Goal: Obtain resource: Obtain resource

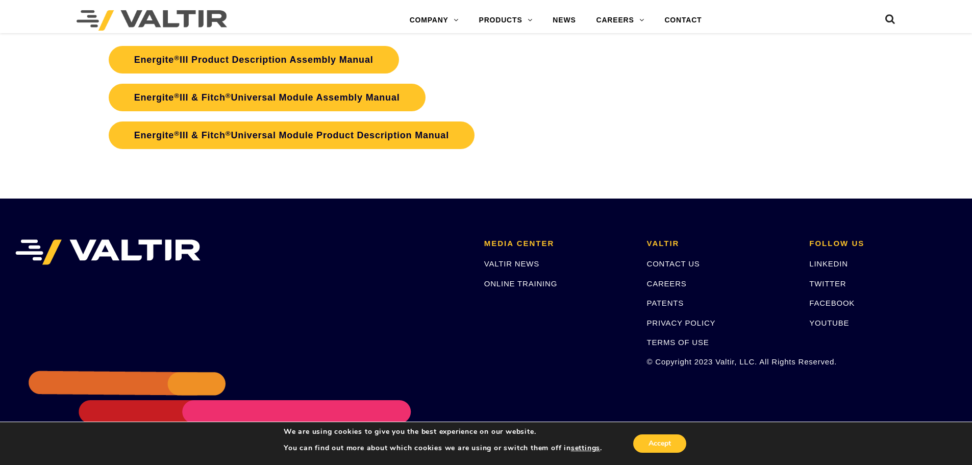
scroll to position [1886, 0]
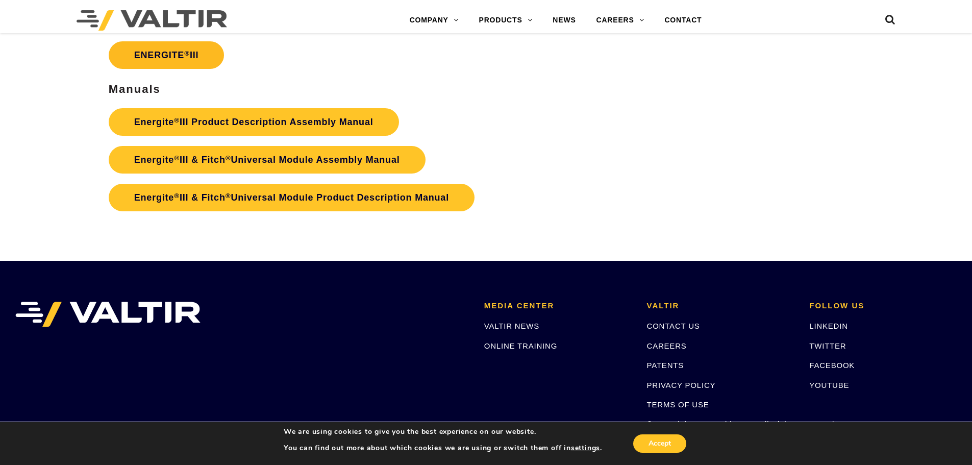
click at [211, 47] on link "ENERGITE ® III" at bounding box center [167, 55] width 116 height 28
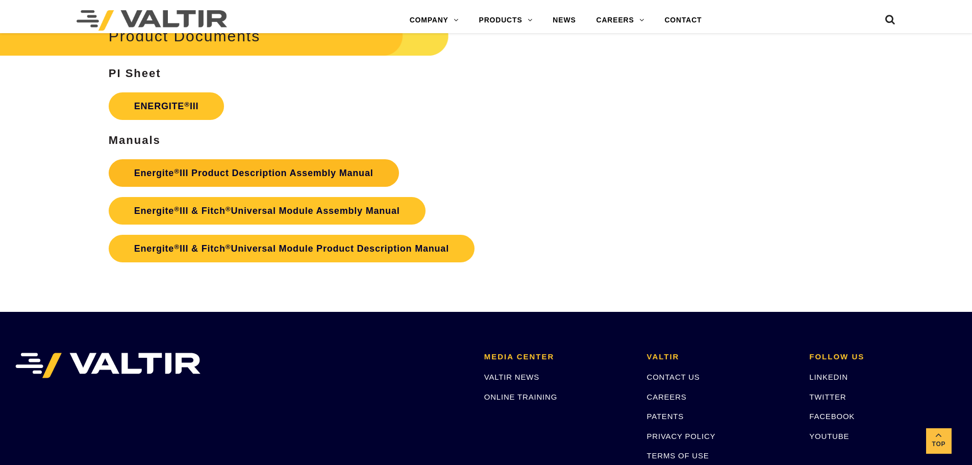
scroll to position [1784, 0]
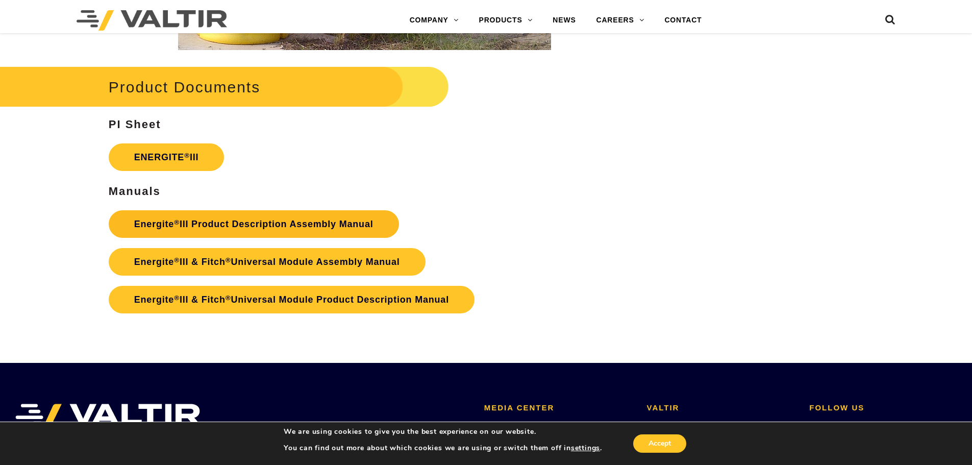
click at [269, 224] on link "Energite ® III Product Description Assembly Manual" at bounding box center [254, 224] width 290 height 28
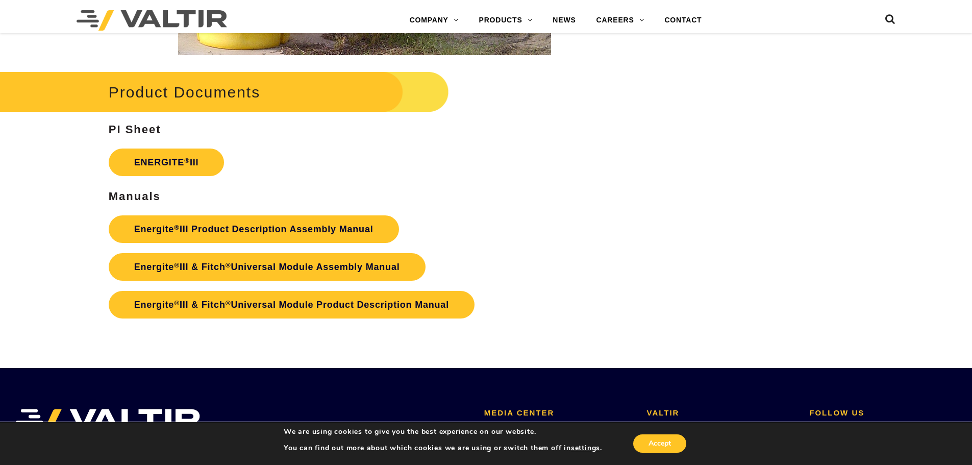
scroll to position [1837, 0]
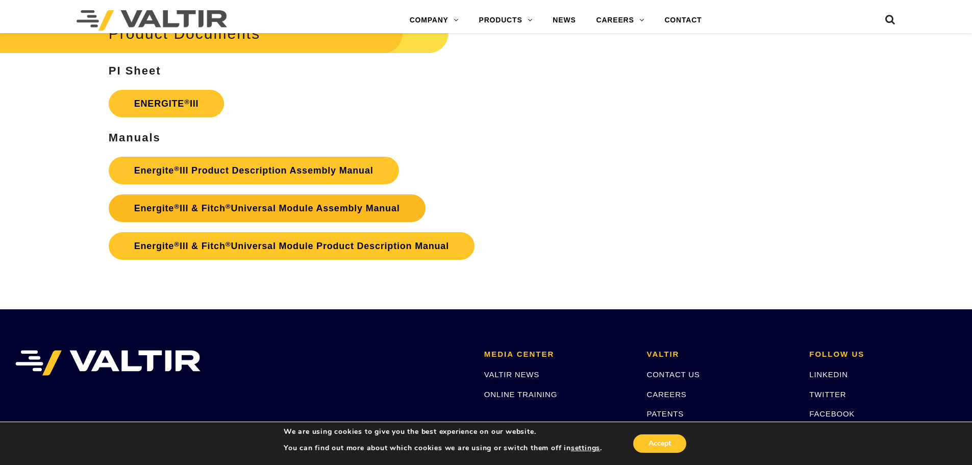
click at [287, 199] on link "Energite ® III & Fitch ® Universal Module Assembly Manual" at bounding box center [267, 208] width 317 height 28
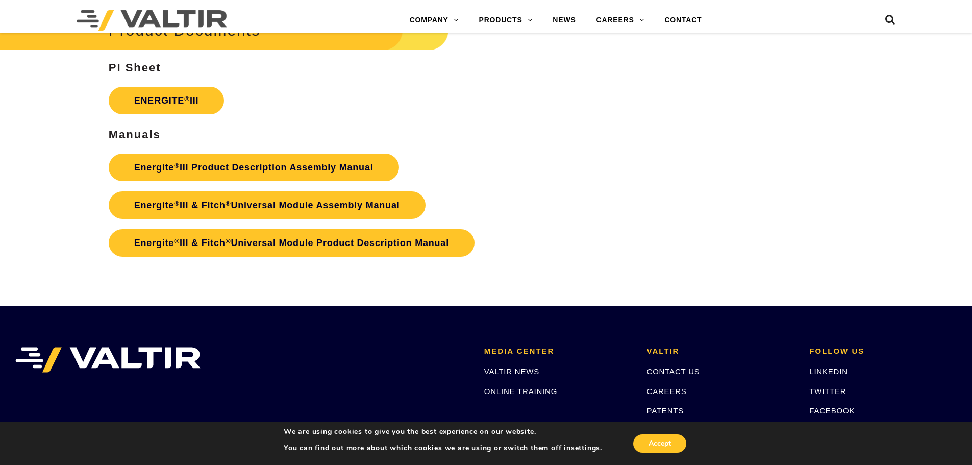
scroll to position [1837, 0]
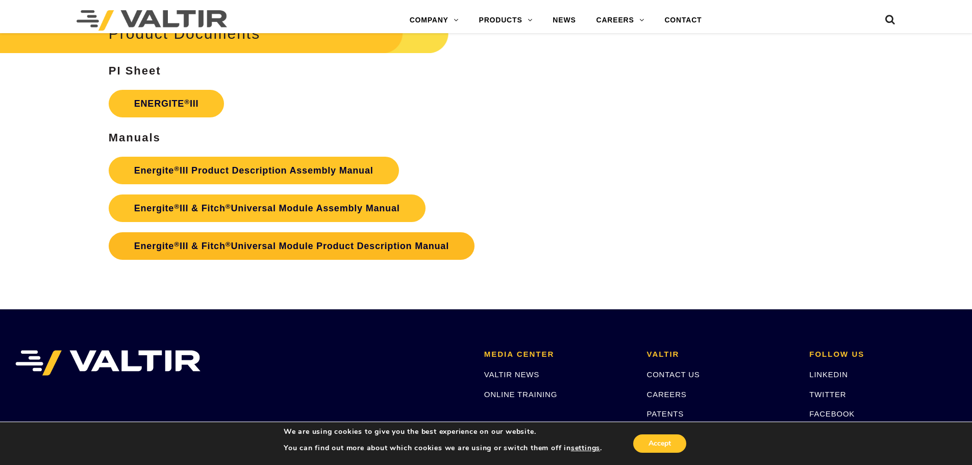
click at [373, 247] on link "Energite ® III & Fitch ® Universal Module Product Description Manual" at bounding box center [292, 246] width 366 height 28
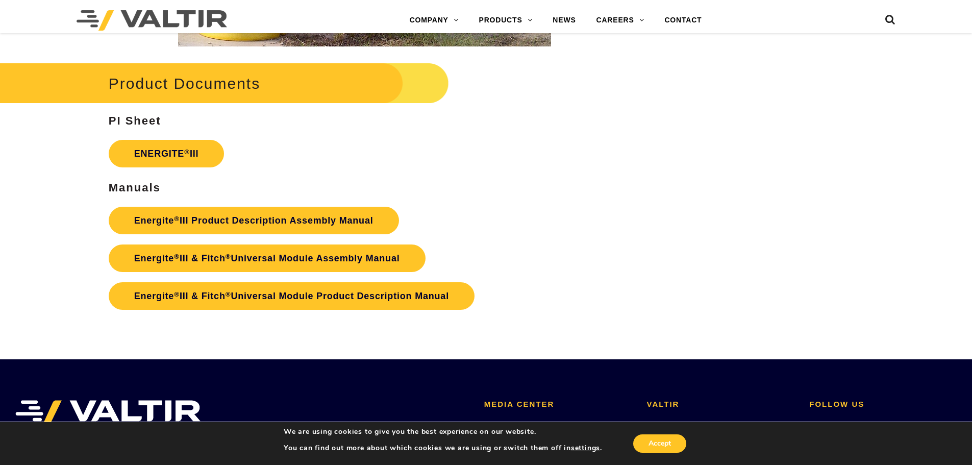
scroll to position [1788, 0]
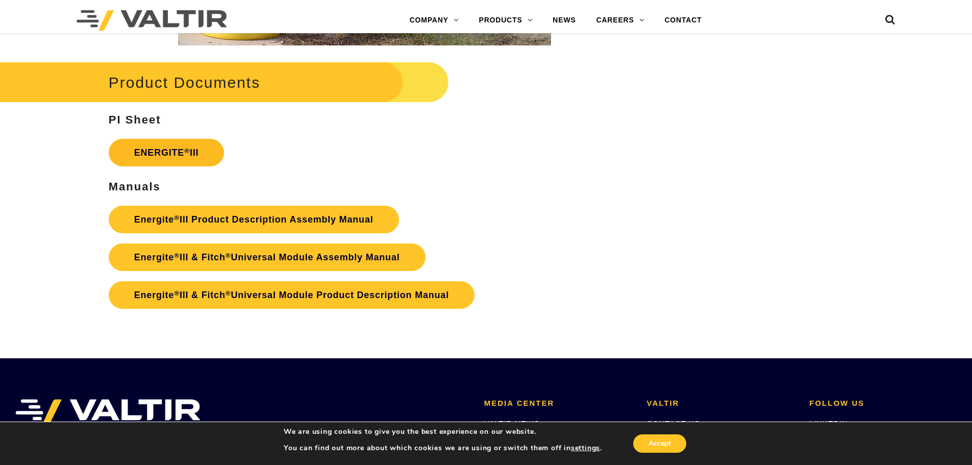
click at [155, 149] on link "ENERGITE ® III" at bounding box center [167, 153] width 116 height 28
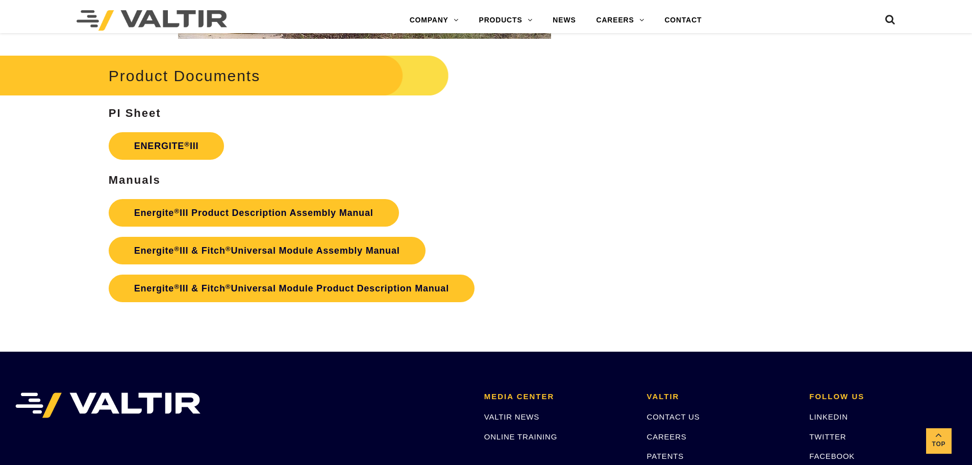
scroll to position [1788, 0]
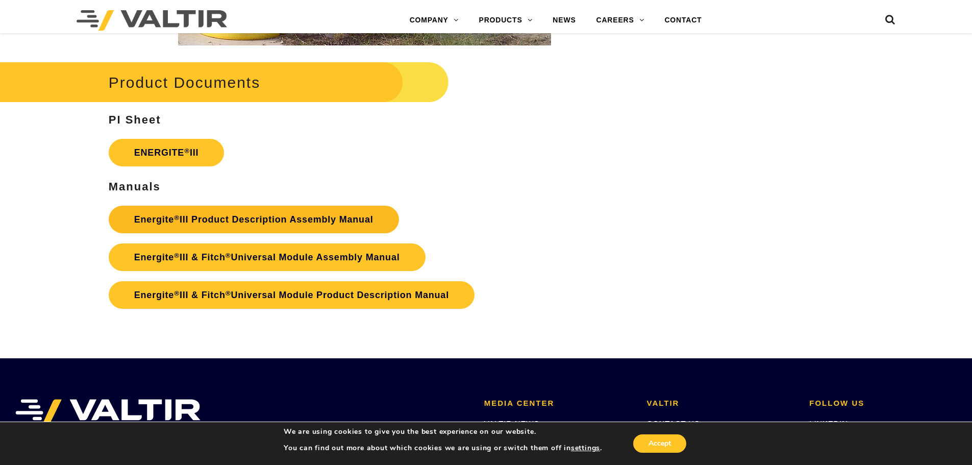
click at [350, 222] on link "Energite ® III Product Description Assembly Manual" at bounding box center [254, 220] width 290 height 28
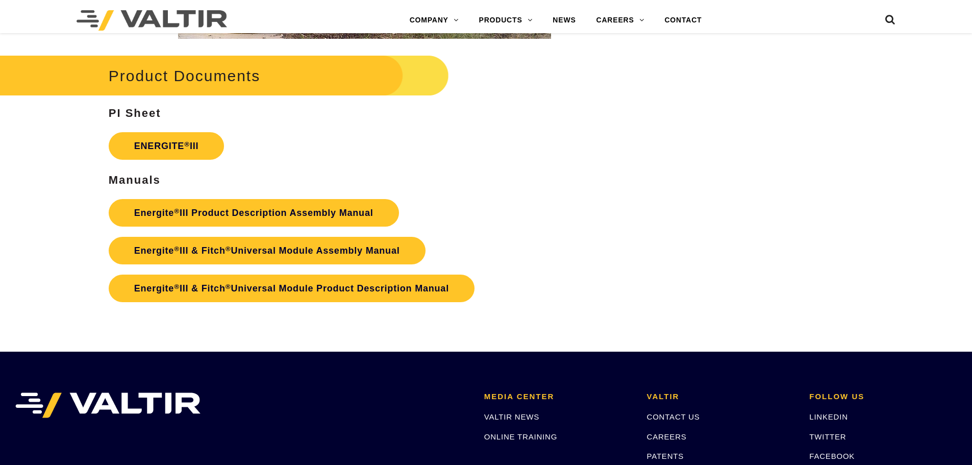
scroll to position [1788, 0]
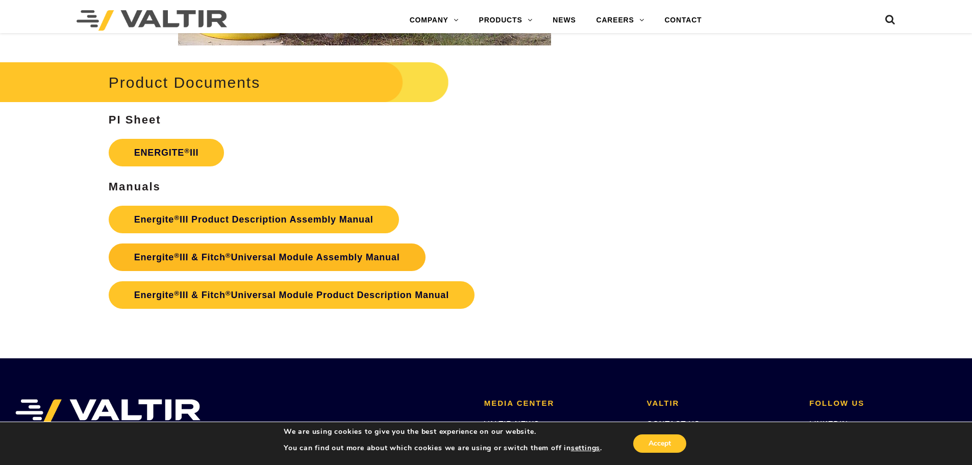
click at [308, 254] on link "Energite ® III & Fitch ® Universal Module Assembly Manual" at bounding box center [267, 257] width 317 height 28
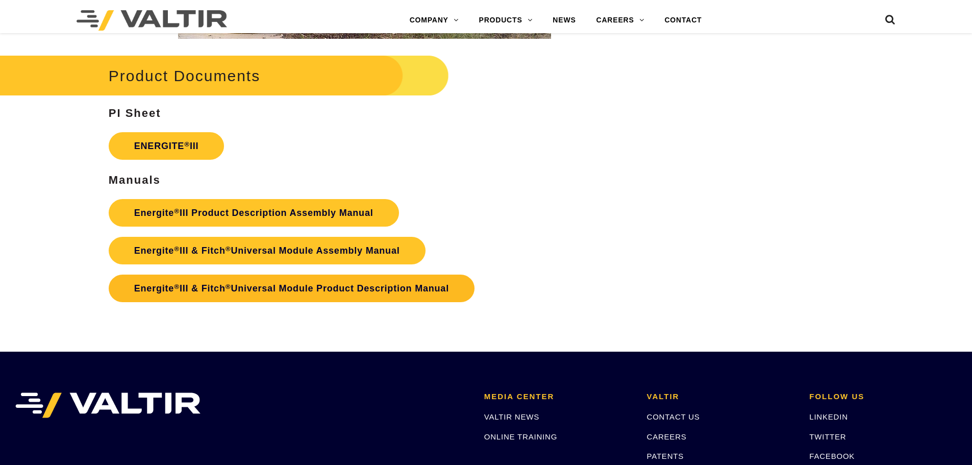
scroll to position [1788, 0]
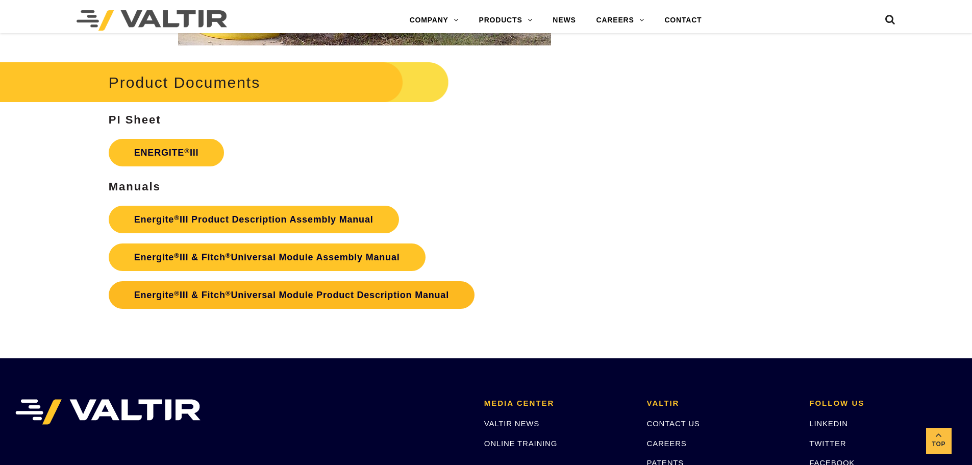
click at [342, 295] on link "Energite ® III & Fitch ® Universal Module Product Description Manual" at bounding box center [292, 295] width 366 height 28
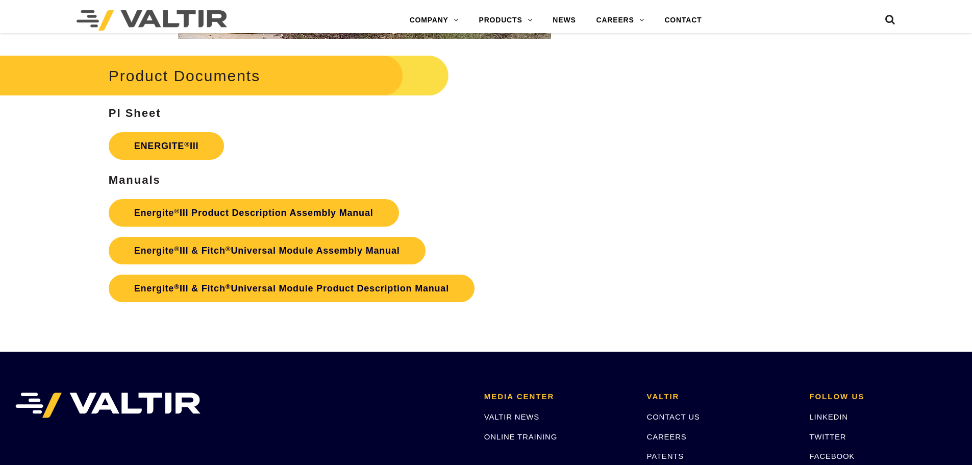
scroll to position [1788, 0]
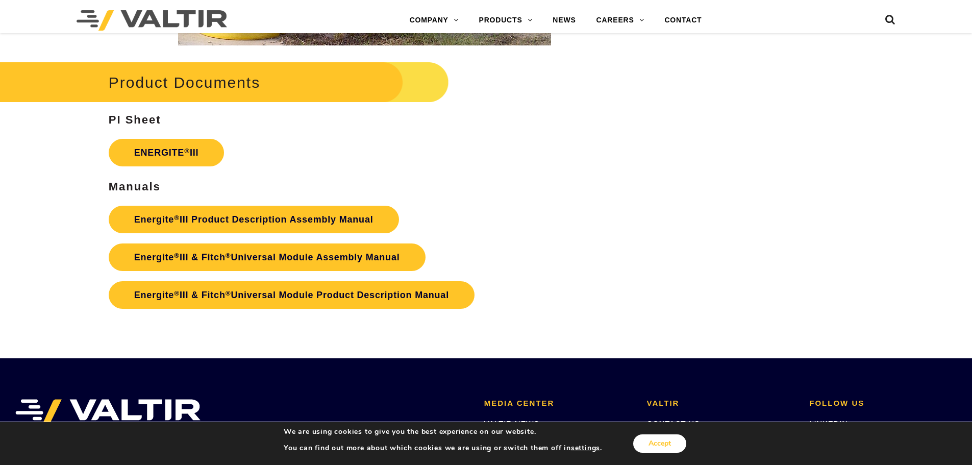
click at [680, 444] on button "Accept" at bounding box center [659, 443] width 53 height 18
